Goal: Information Seeking & Learning: Learn about a topic

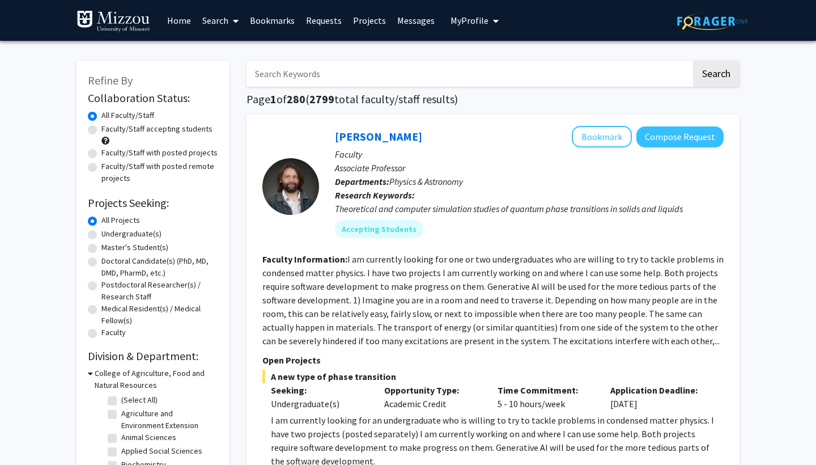
click at [490, 71] on input "Search Keywords" at bounding box center [468, 74] width 445 height 26
type input "cardio"
click at [706, 79] on button "Search" at bounding box center [716, 74] width 46 height 26
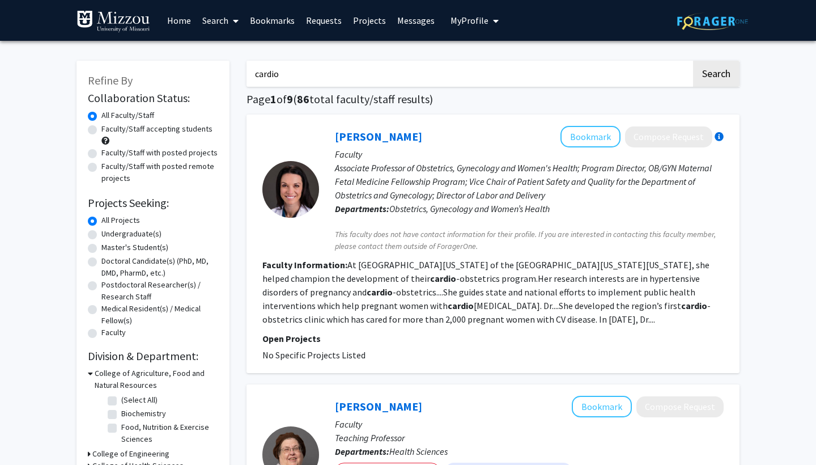
click at [349, 73] on input "cardio" at bounding box center [468, 74] width 445 height 26
type input "neuro"
click at [715, 75] on button "Search" at bounding box center [716, 74] width 46 height 26
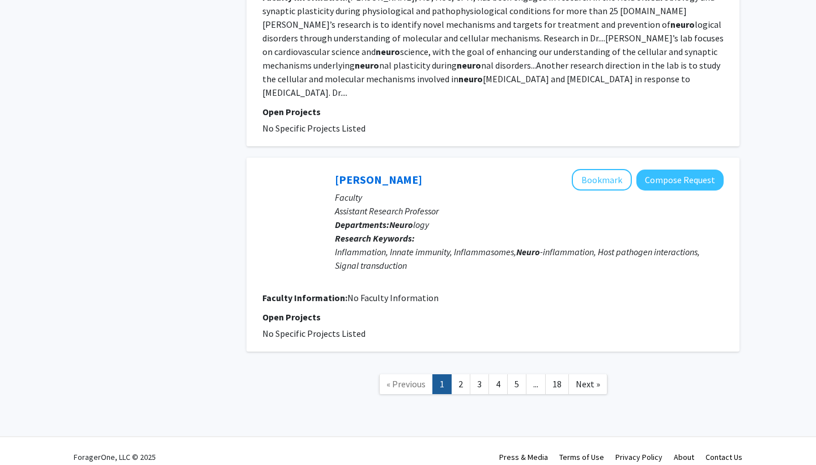
scroll to position [2072, 0]
click at [580, 378] on span "Next »" at bounding box center [588, 383] width 24 height 11
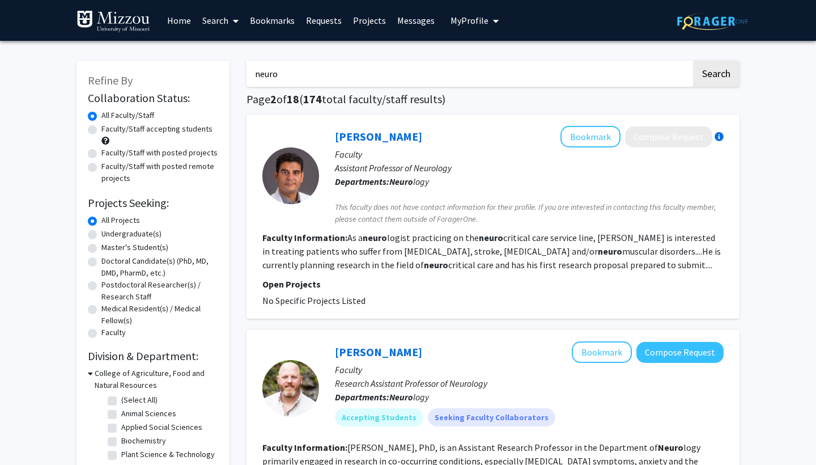
click at [101, 236] on label "Undergraduate(s)" at bounding box center [131, 234] width 60 height 12
click at [101, 235] on input "Undergraduate(s)" at bounding box center [104, 231] width 7 height 7
radio input "true"
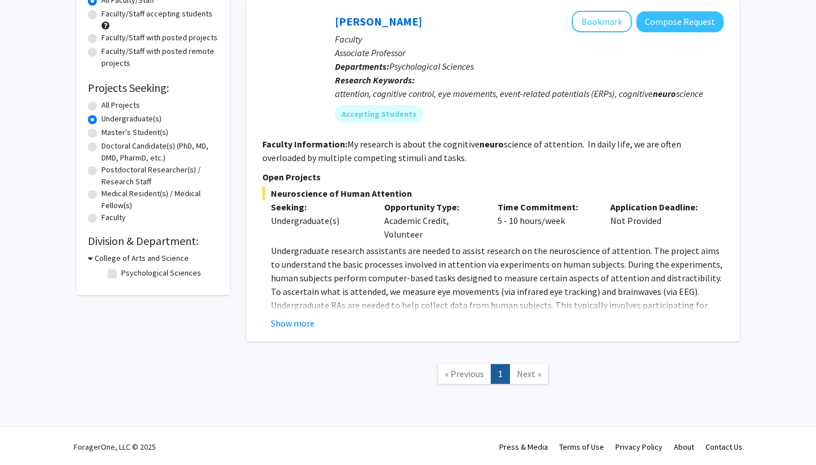
scroll to position [117, 0]
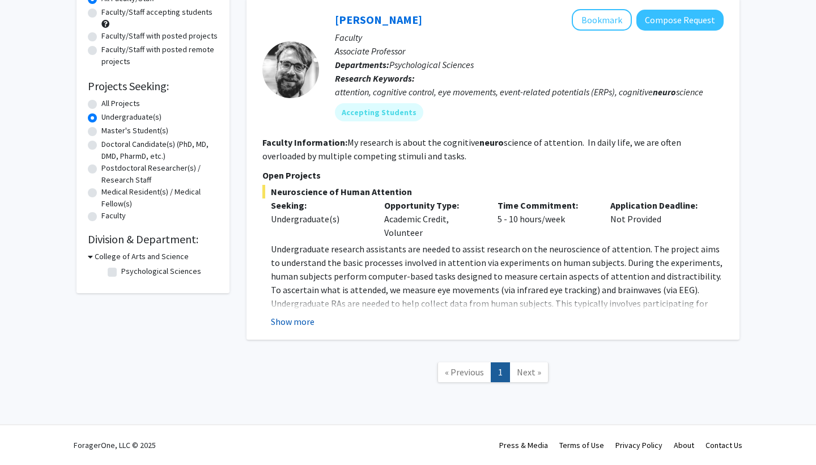
click at [296, 320] on button "Show more" at bounding box center [293, 321] width 44 height 14
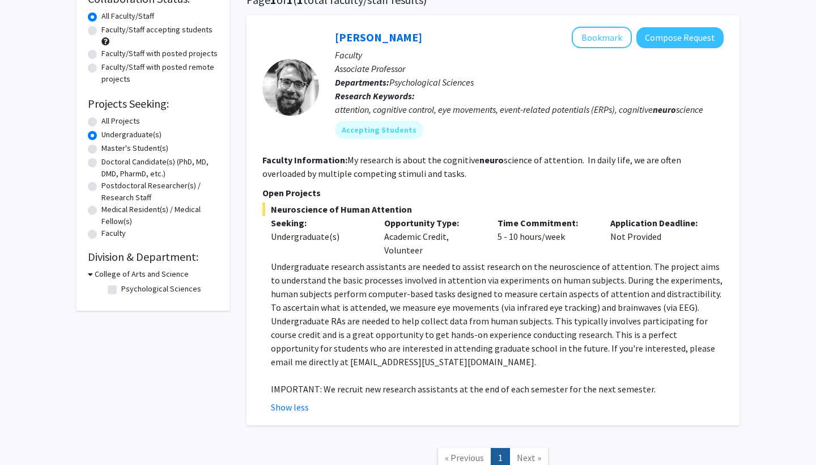
scroll to position [90, 0]
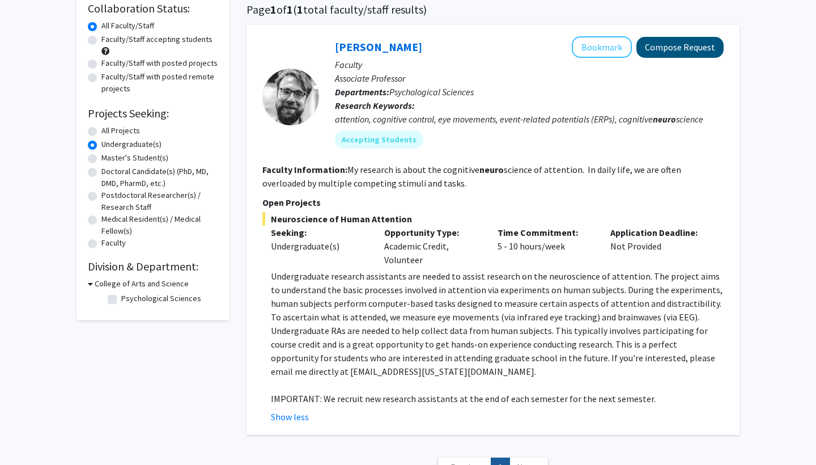
click at [664, 55] on button "Compose Request" at bounding box center [679, 47] width 87 height 21
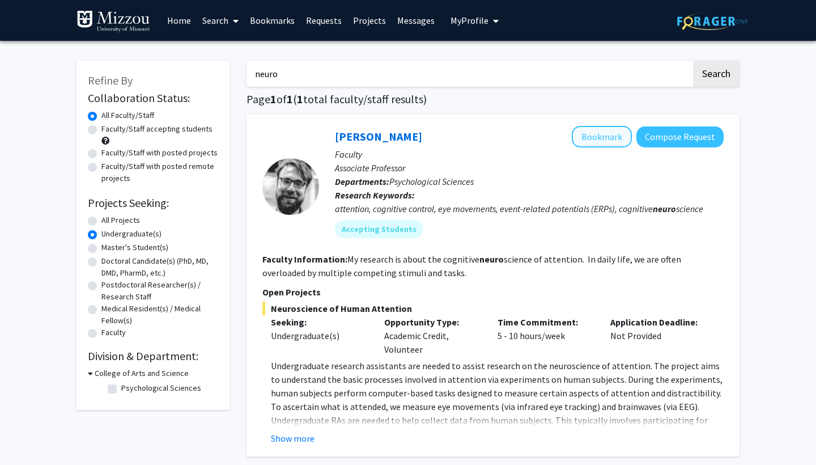
click at [612, 140] on button "Bookmark" at bounding box center [602, 137] width 60 height 22
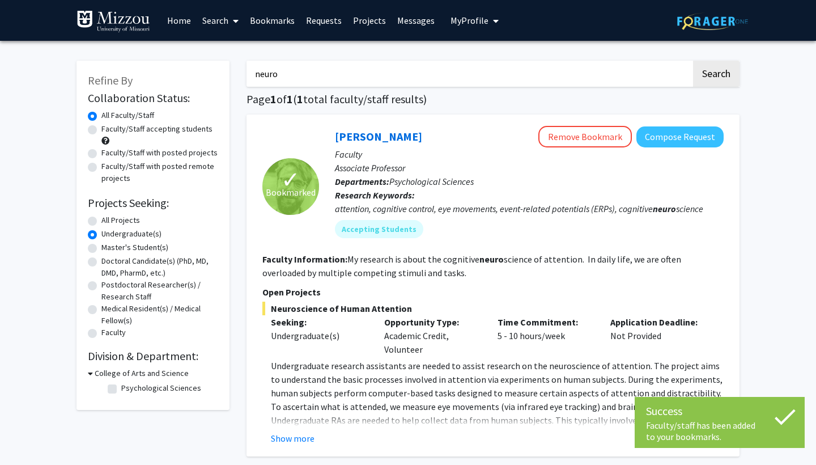
click at [280, 73] on input "neuro" at bounding box center [468, 74] width 445 height 26
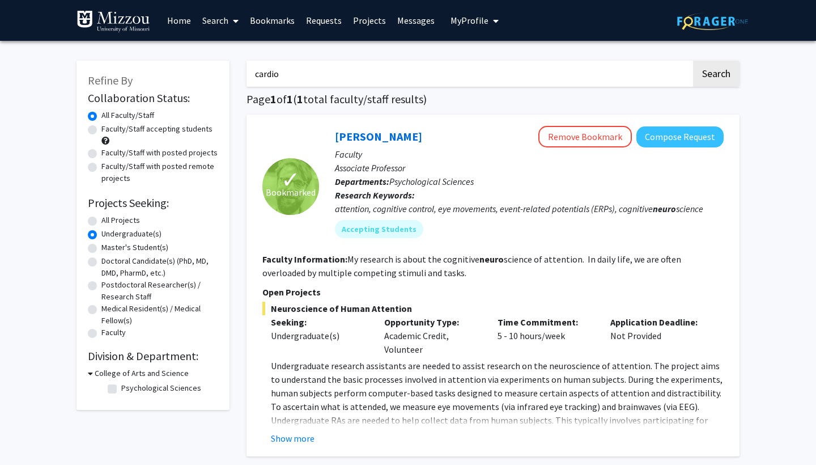
type input "cardio"
click at [715, 75] on button "Search" at bounding box center [716, 74] width 46 height 26
radio input "true"
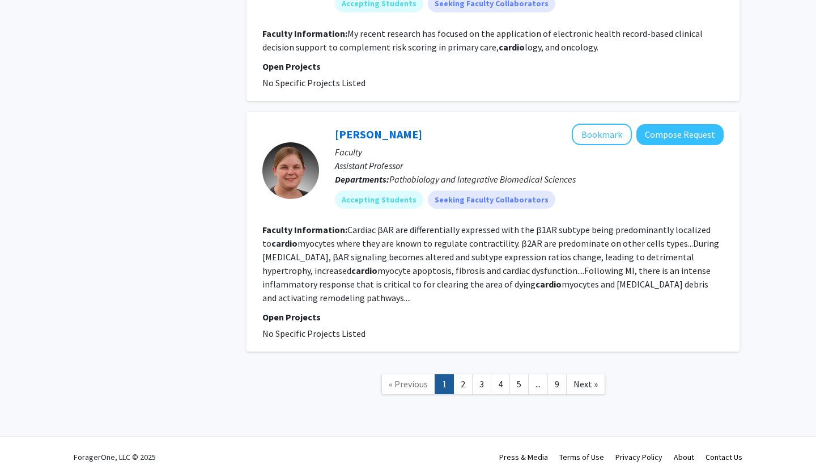
scroll to position [2203, 0]
click at [586, 378] on span "Next »" at bounding box center [585, 383] width 24 height 11
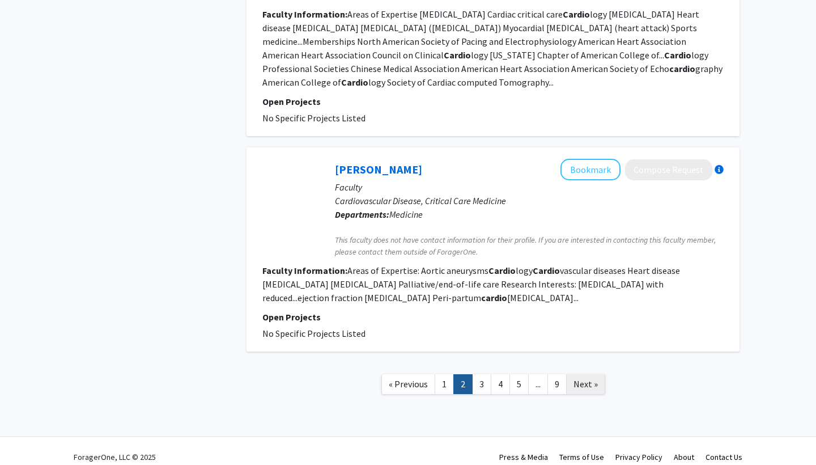
scroll to position [2075, 0]
click at [589, 378] on link "Next »" at bounding box center [585, 384] width 39 height 20
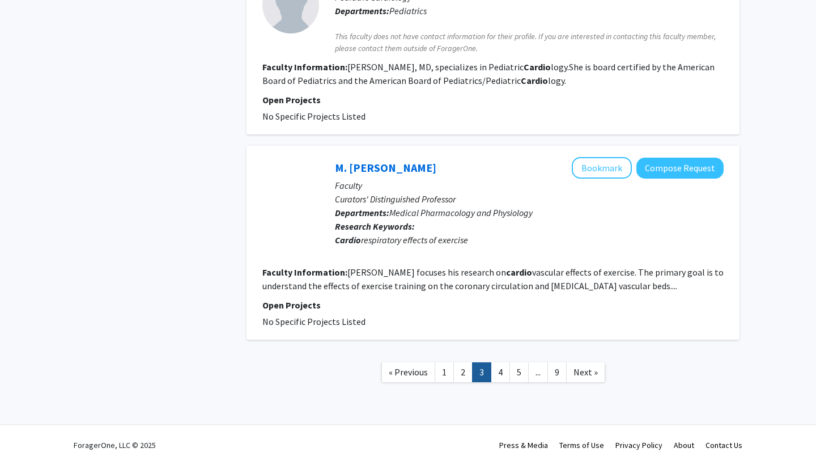
scroll to position [1952, 0]
click at [582, 380] on link "Next »" at bounding box center [585, 372] width 39 height 20
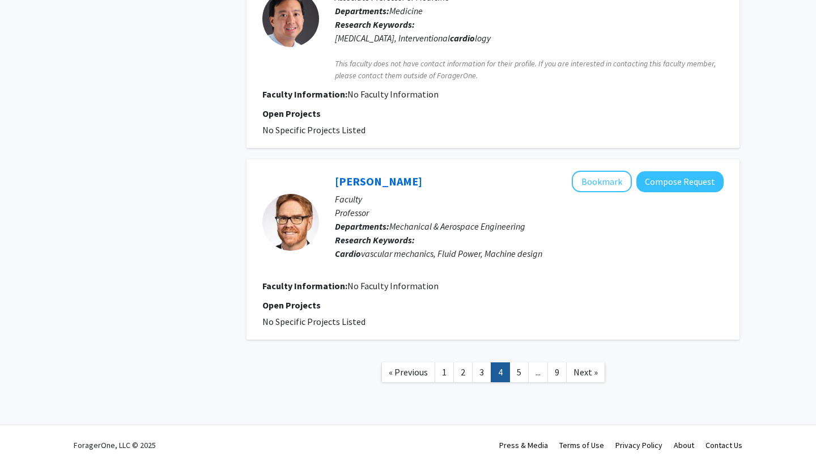
scroll to position [1949, 0]
click at [592, 372] on span "Next »" at bounding box center [585, 371] width 24 height 11
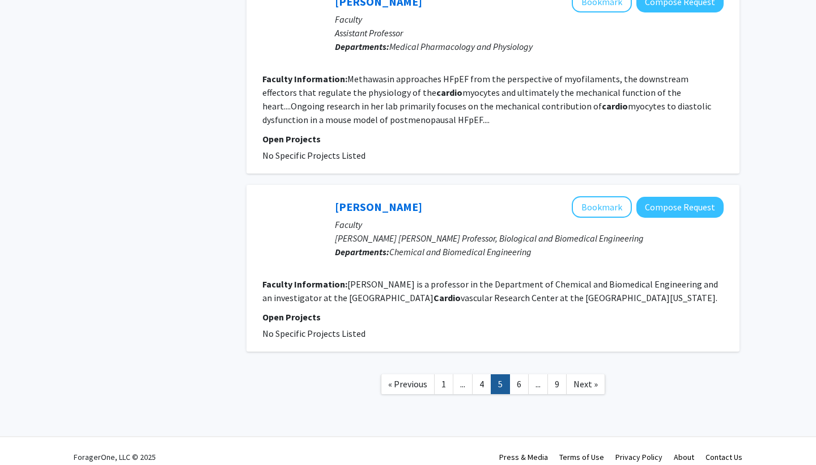
scroll to position [2033, 0]
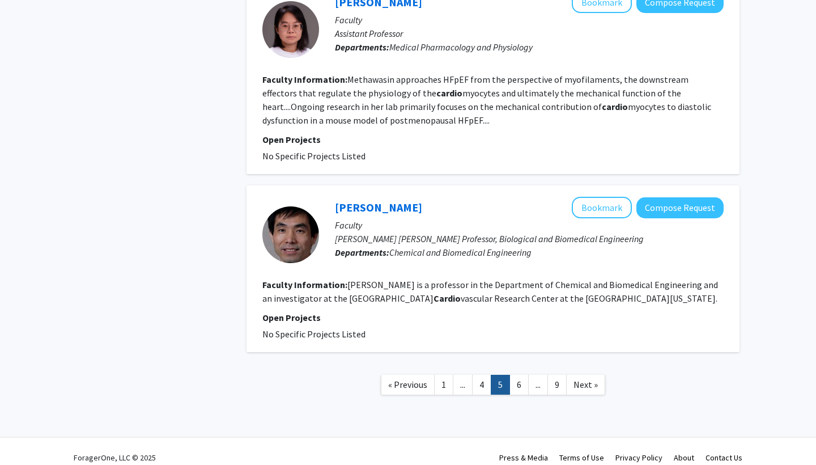
click at [582, 378] on span "Next »" at bounding box center [585, 383] width 24 height 11
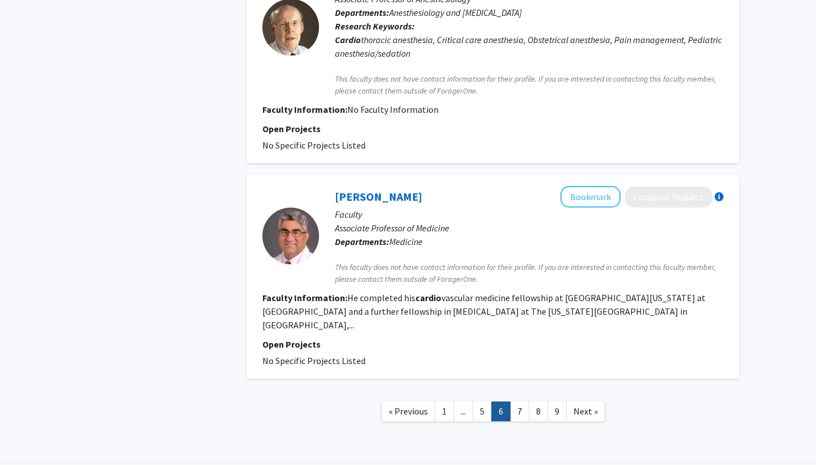
scroll to position [1904, 0]
click at [586, 390] on nav "« Previous 1 ... 5 6 7 8 9 Next »" at bounding box center [492, 413] width 493 height 46
click at [586, 406] on span "Next »" at bounding box center [585, 411] width 24 height 11
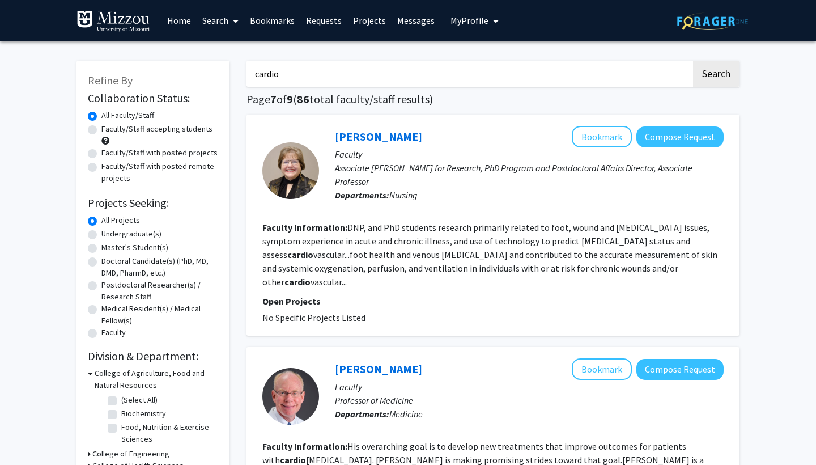
click at [306, 65] on input "cardio" at bounding box center [468, 74] width 445 height 26
click at [172, 16] on link "Home" at bounding box center [178, 21] width 35 height 40
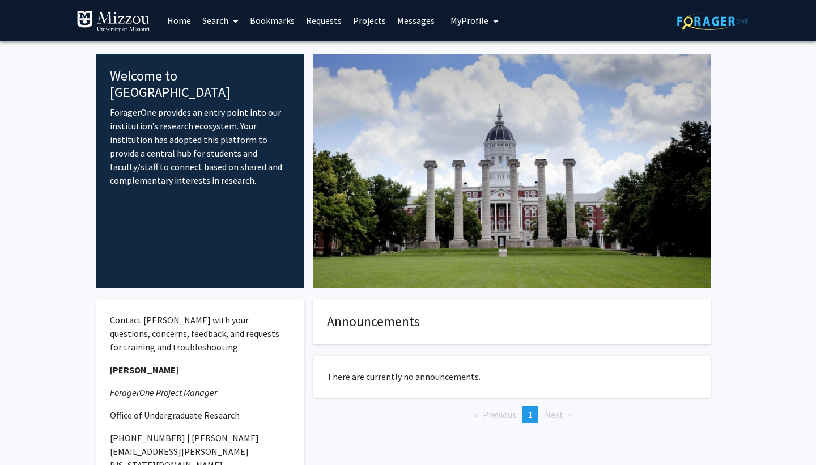
click at [361, 15] on link "Projects" at bounding box center [369, 21] width 44 height 40
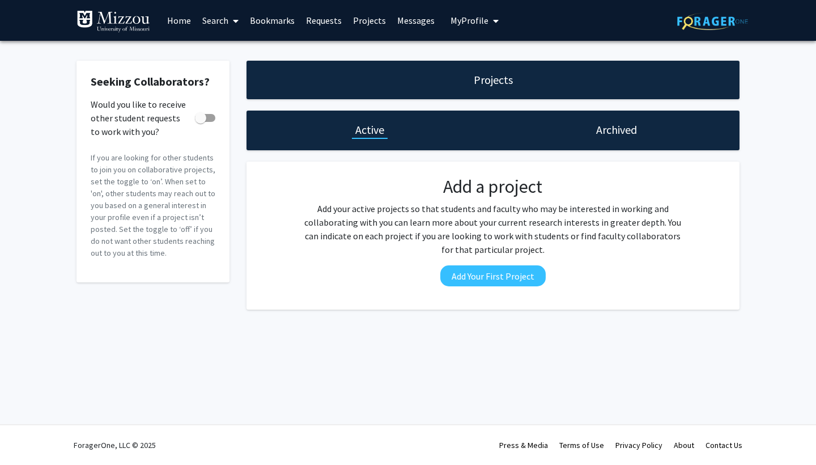
click at [362, 88] on div "Projects" at bounding box center [492, 80] width 493 height 39
click at [212, 20] on link "Search" at bounding box center [221, 21] width 48 height 40
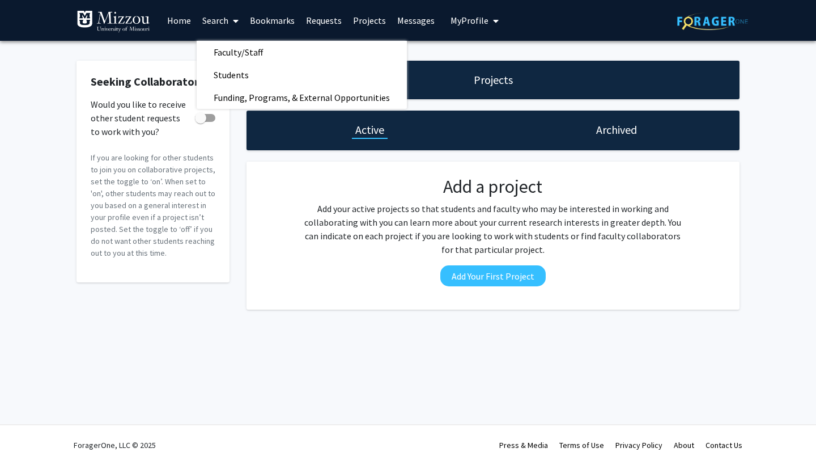
click at [171, 49] on div "Seeking Collaborators? Would you like to receive other student requests to work…" at bounding box center [408, 188] width 816 height 294
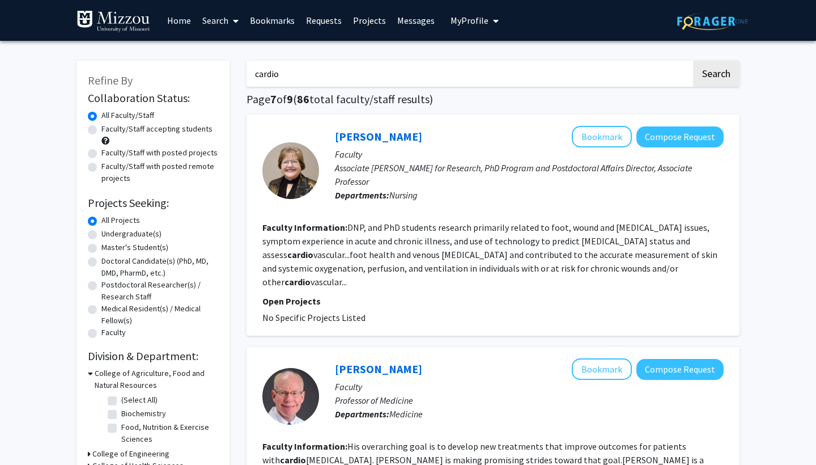
click at [297, 74] on input "cardio" at bounding box center [468, 74] width 445 height 26
click at [712, 67] on button "Search" at bounding box center [716, 74] width 46 height 26
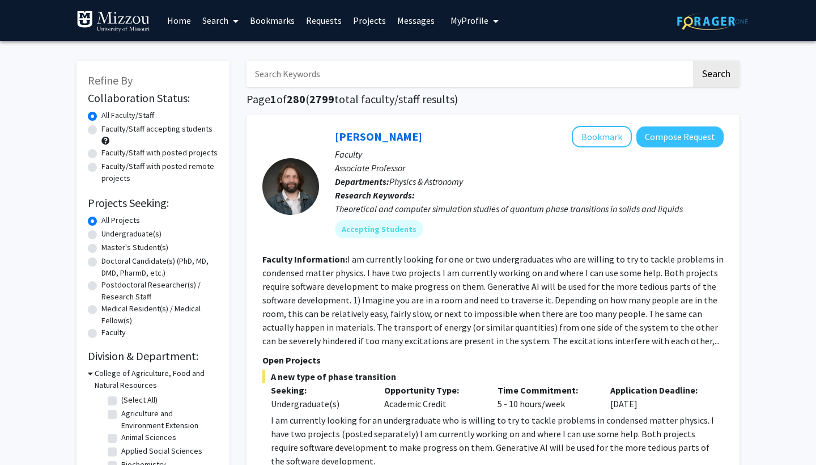
click at [101, 233] on label "Undergraduate(s)" at bounding box center [131, 234] width 60 height 12
click at [101, 233] on input "Undergraduate(s)" at bounding box center [104, 231] width 7 height 7
radio input "true"
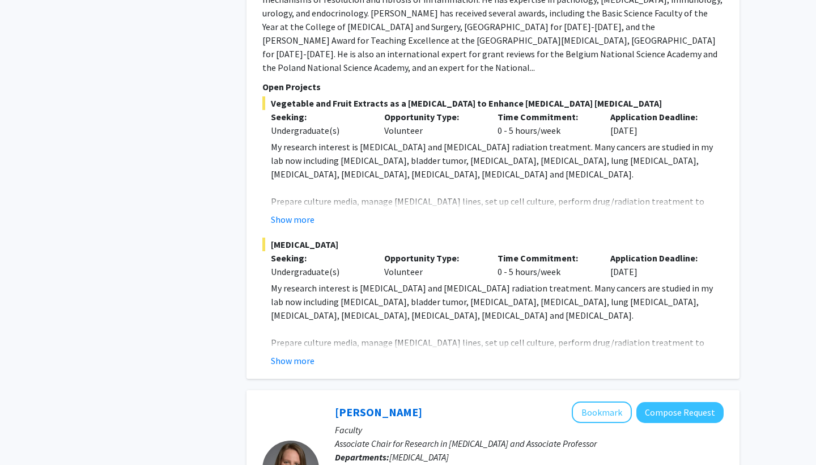
scroll to position [869, 0]
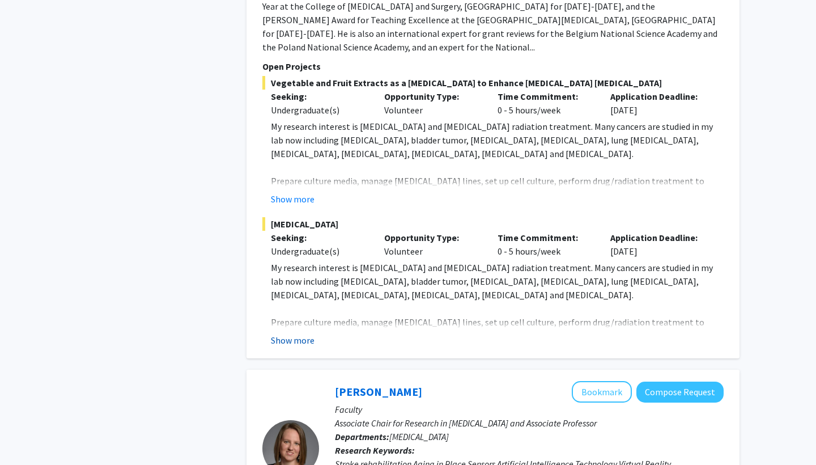
click at [309, 333] on button "Show more" at bounding box center [293, 340] width 44 height 14
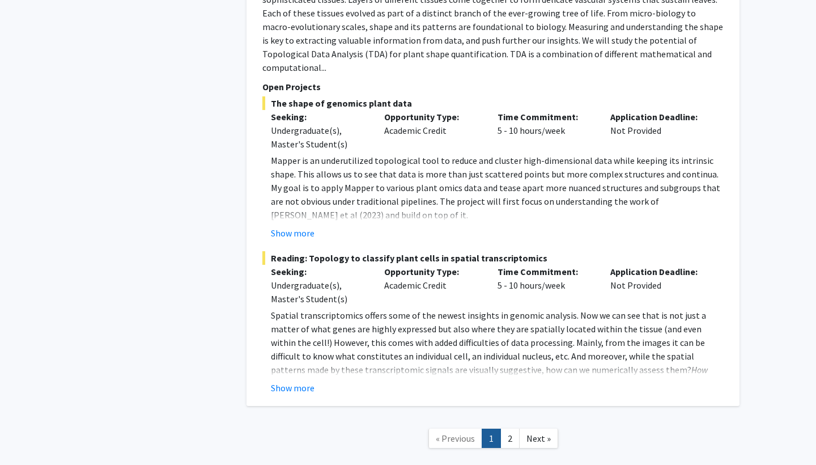
scroll to position [5951, 0]
click at [539, 433] on span "Next »" at bounding box center [538, 438] width 24 height 11
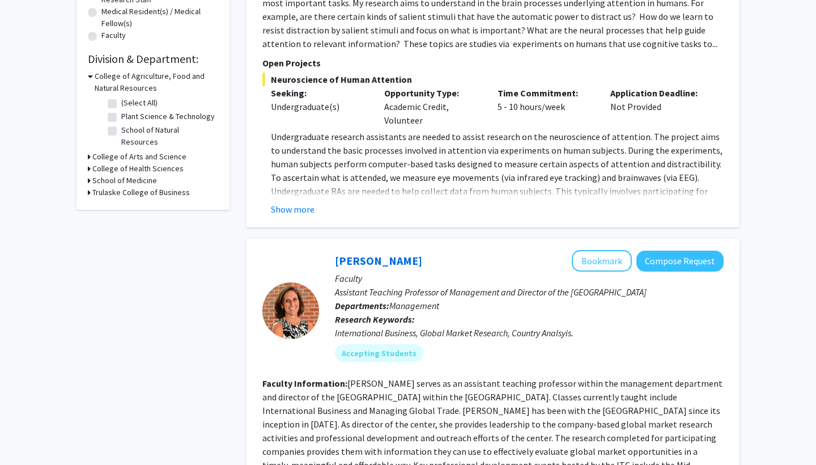
scroll to position [291, 0]
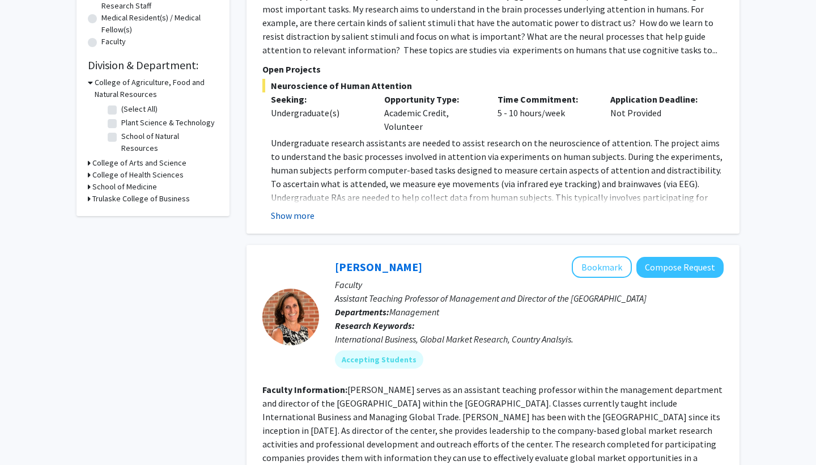
click at [306, 218] on button "Show more" at bounding box center [293, 215] width 44 height 14
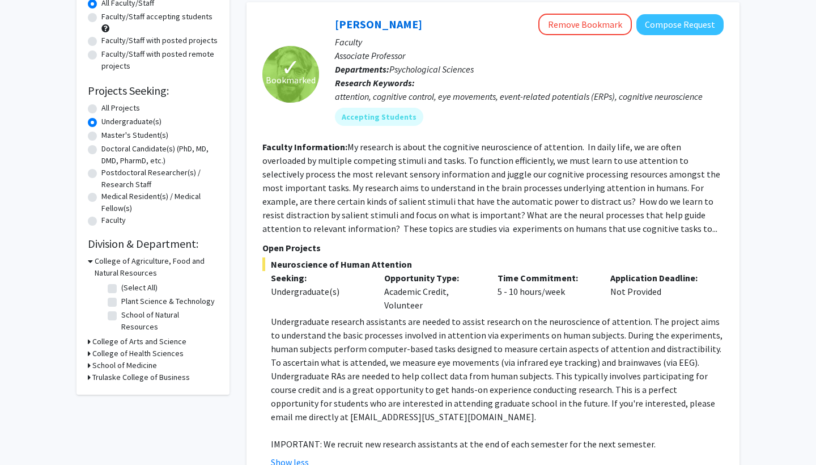
scroll to position [114, 0]
